Goal: Task Accomplishment & Management: Use online tool/utility

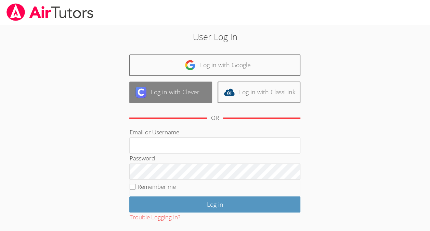
click at [162, 91] on link "Log in with Clever" at bounding box center [170, 92] width 83 height 22
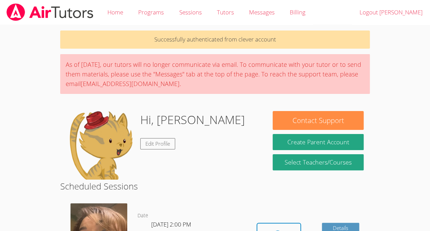
click at [1, 140] on body "Home Programs Sessions Tutors Messages Billing Logout Jose Successfully authent…" at bounding box center [215, 115] width 430 height 231
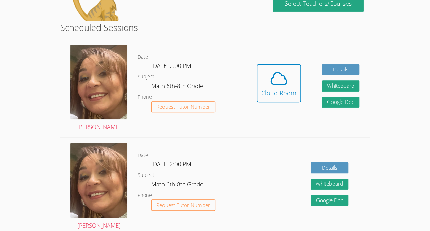
scroll to position [163, 0]
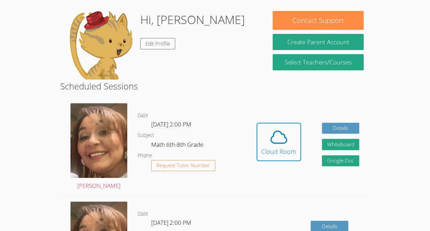
scroll to position [98, 0]
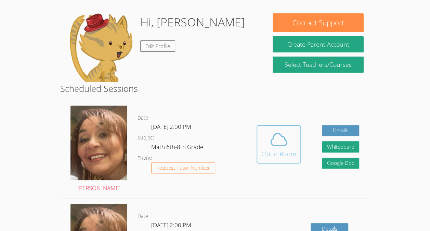
click at [277, 144] on icon at bounding box center [278, 139] width 19 height 19
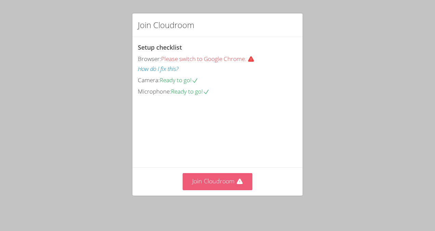
click at [237, 184] on icon at bounding box center [240, 180] width 6 height 5
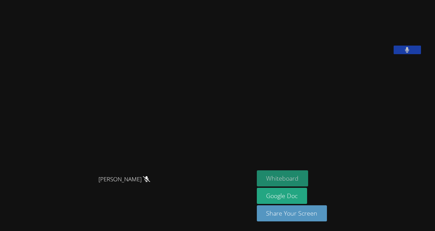
click at [282, 175] on button "Whiteboard" at bounding box center [283, 178] width 52 height 16
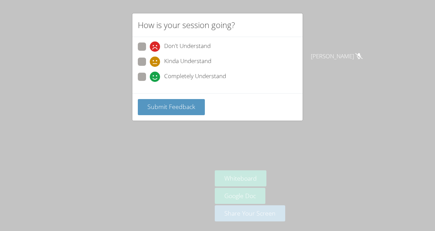
click at [201, 74] on span "Completely Understand" at bounding box center [195, 77] width 62 height 10
click at [156, 74] on input "Completely Understand" at bounding box center [153, 76] width 6 height 6
radio input "true"
click at [174, 105] on span "Submit Feedback" at bounding box center [172, 106] width 48 height 8
